Goal: Information Seeking & Learning: Compare options

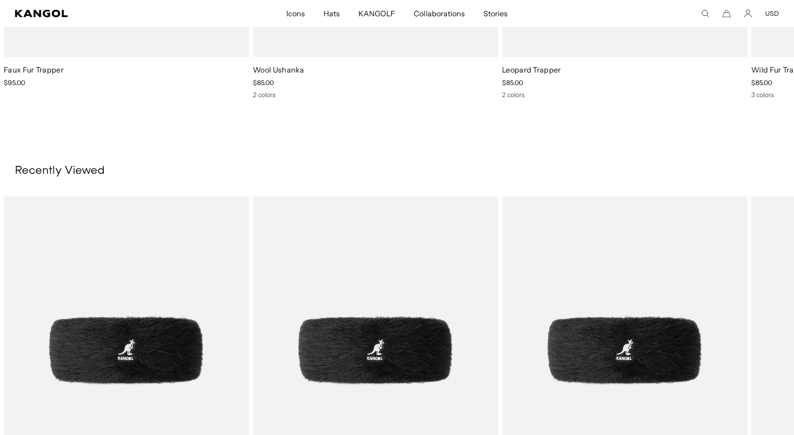
scroll to position [0, 191]
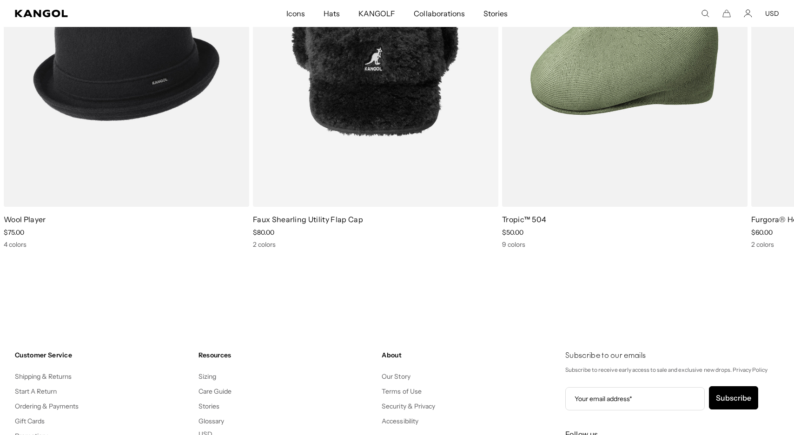
scroll to position [0, 191]
